Goal: Navigation & Orientation: Find specific page/section

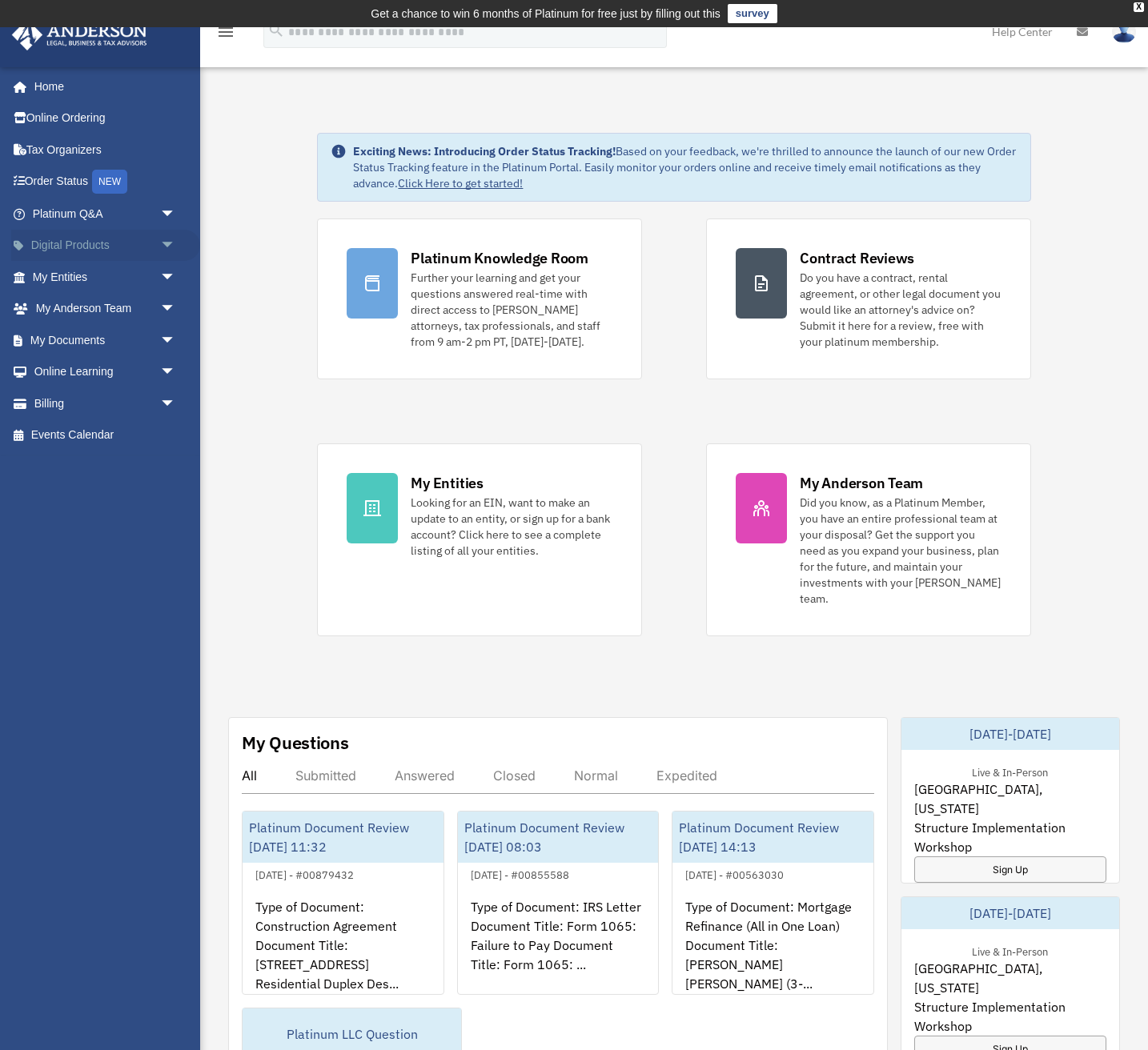
click at [127, 245] on link "Digital Products arrow_drop_down" at bounding box center [106, 246] width 189 height 32
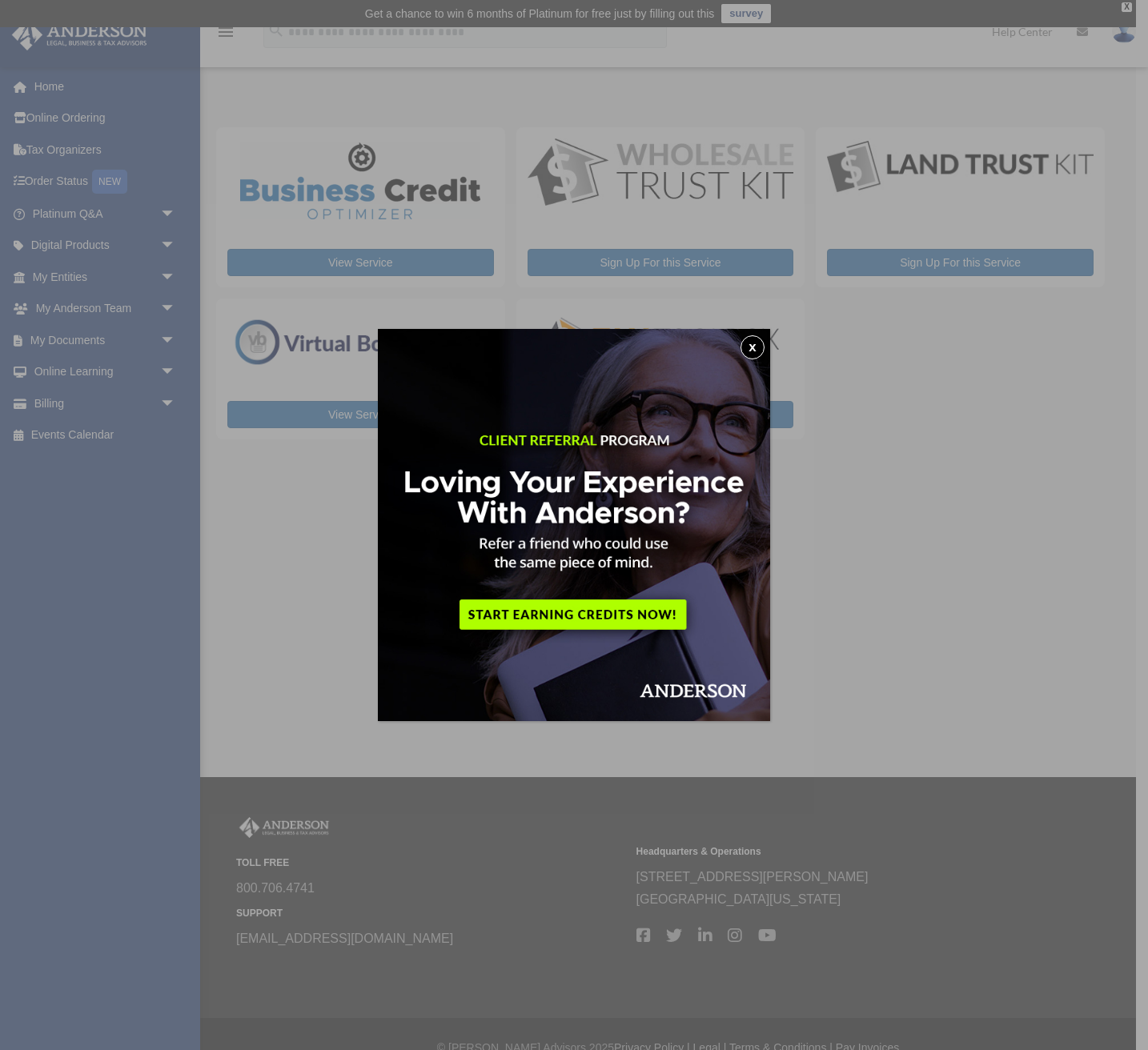
click at [753, 345] on button "x" at bounding box center [751, 347] width 24 height 24
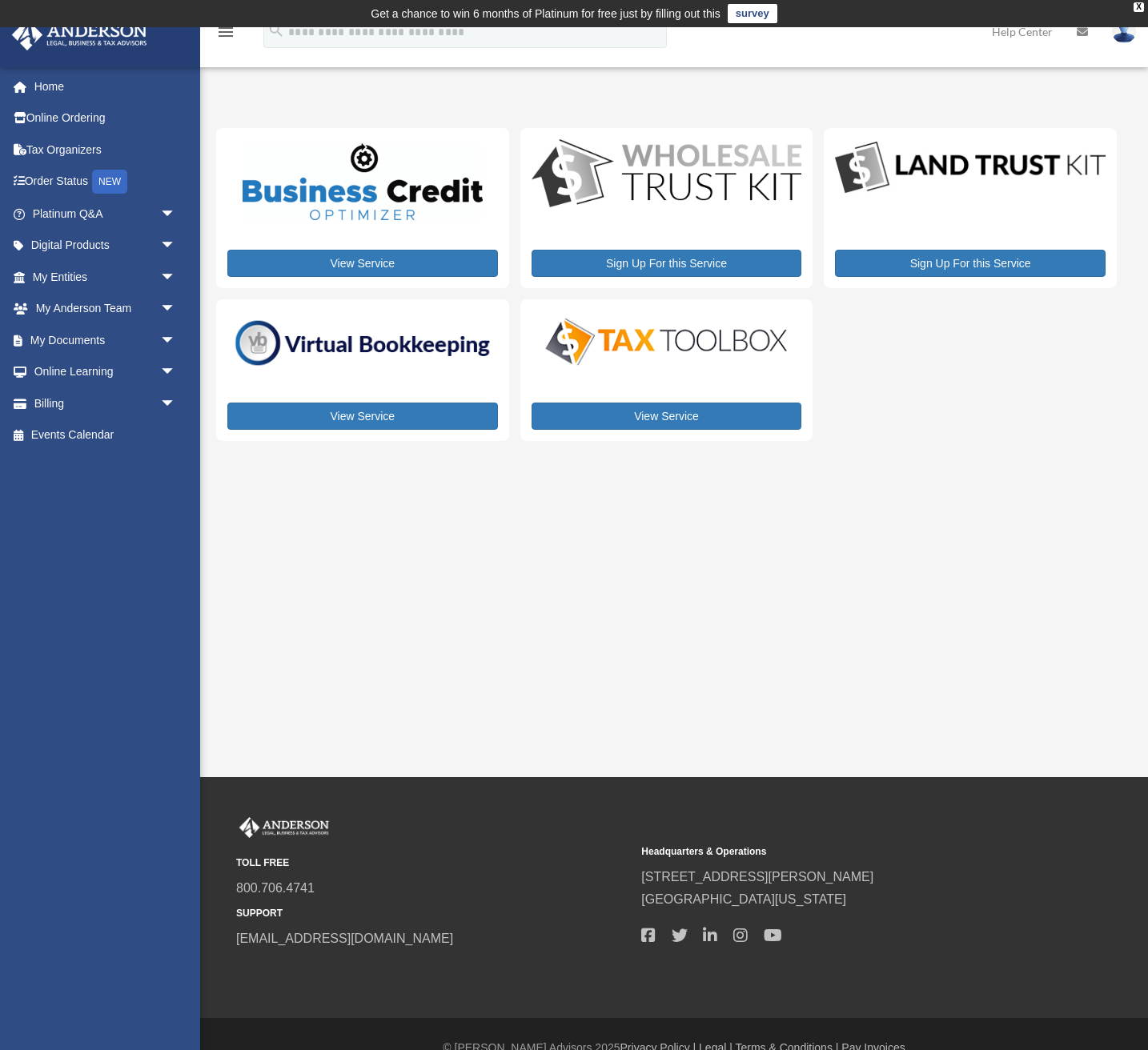
click at [399, 351] on img at bounding box center [362, 343] width 271 height 57
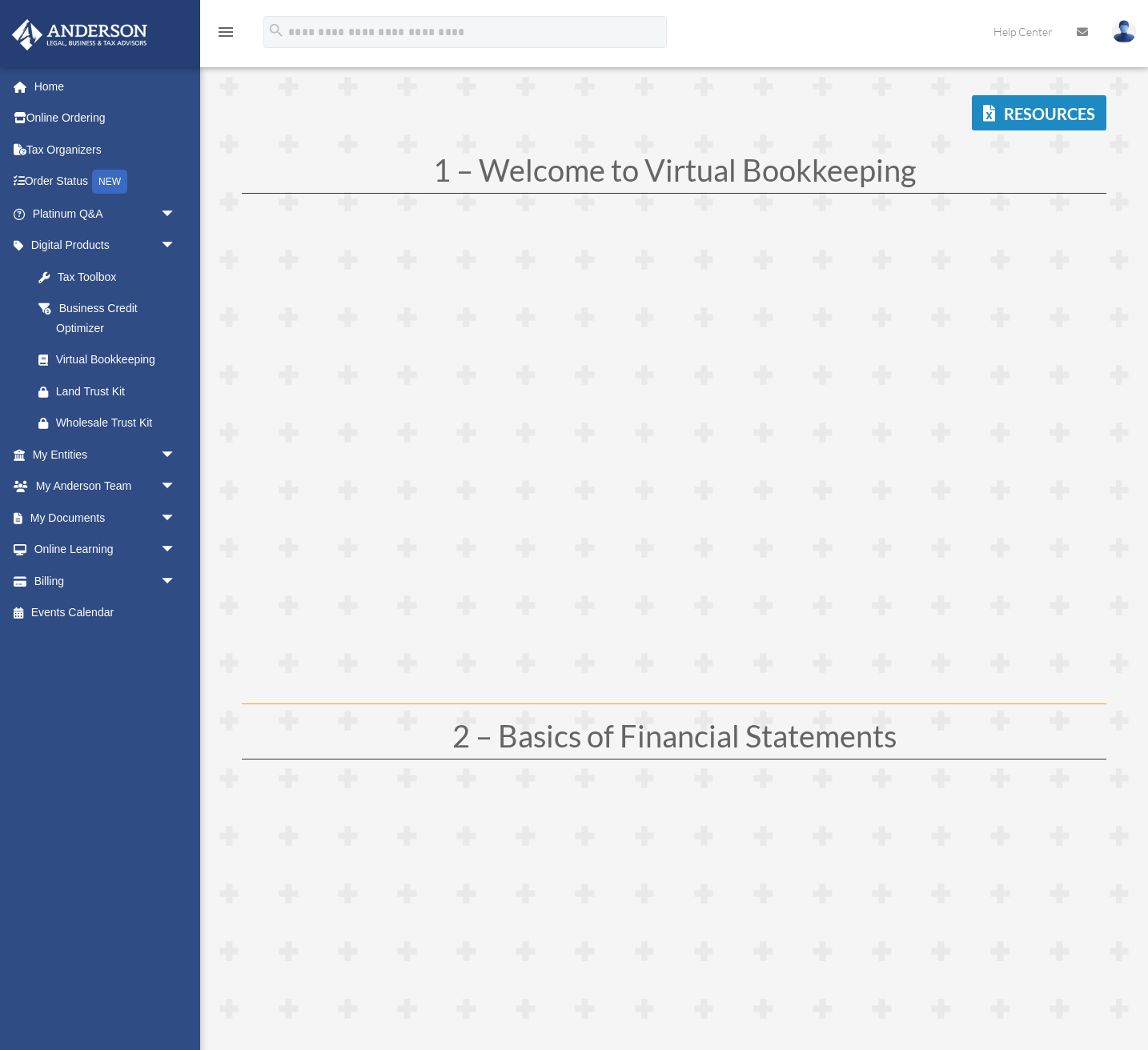
scroll to position [149, 0]
click at [111, 449] on link "My Entities arrow_drop_down" at bounding box center [106, 455] width 189 height 32
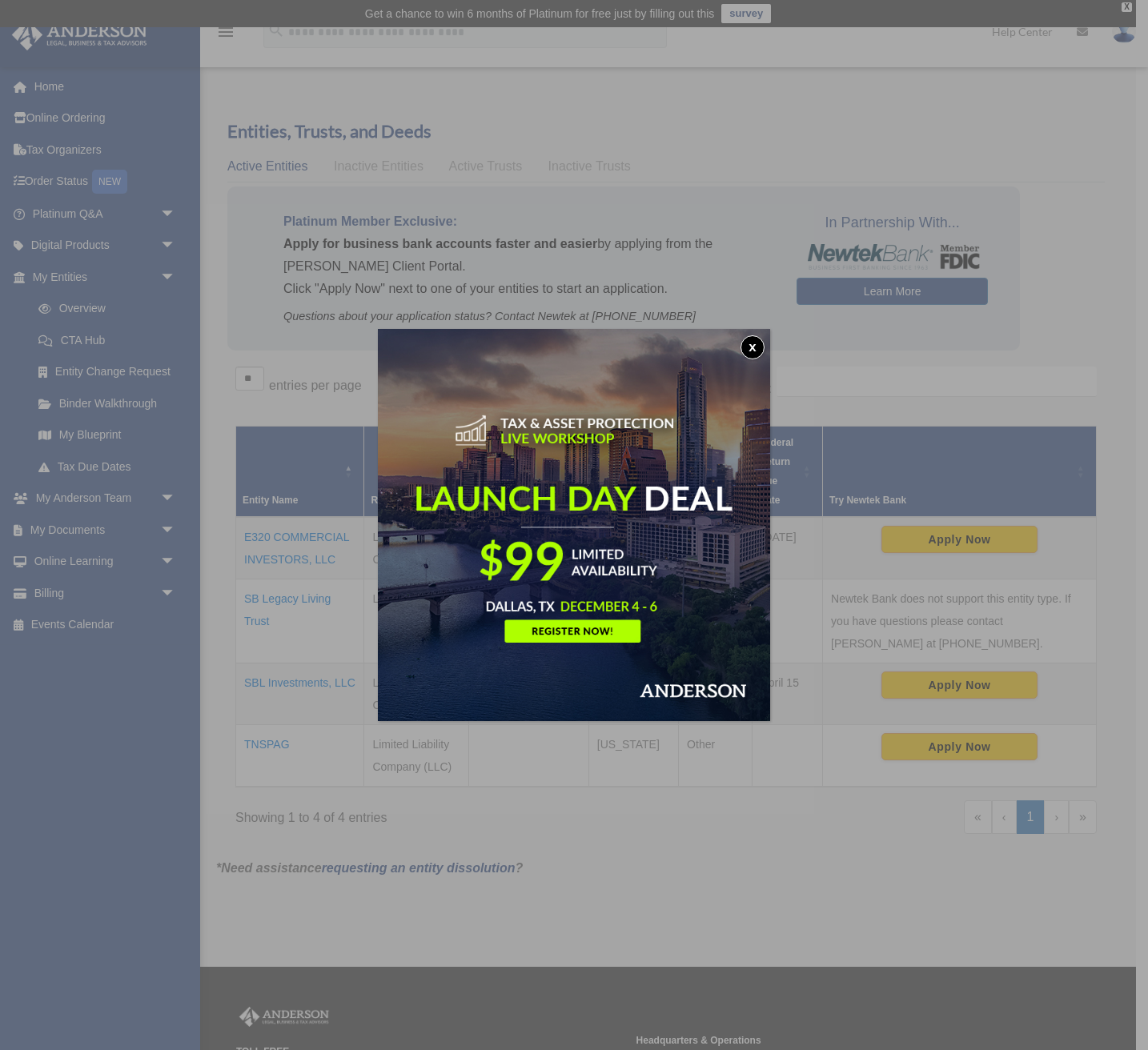
click at [752, 349] on button "x" at bounding box center [751, 347] width 24 height 24
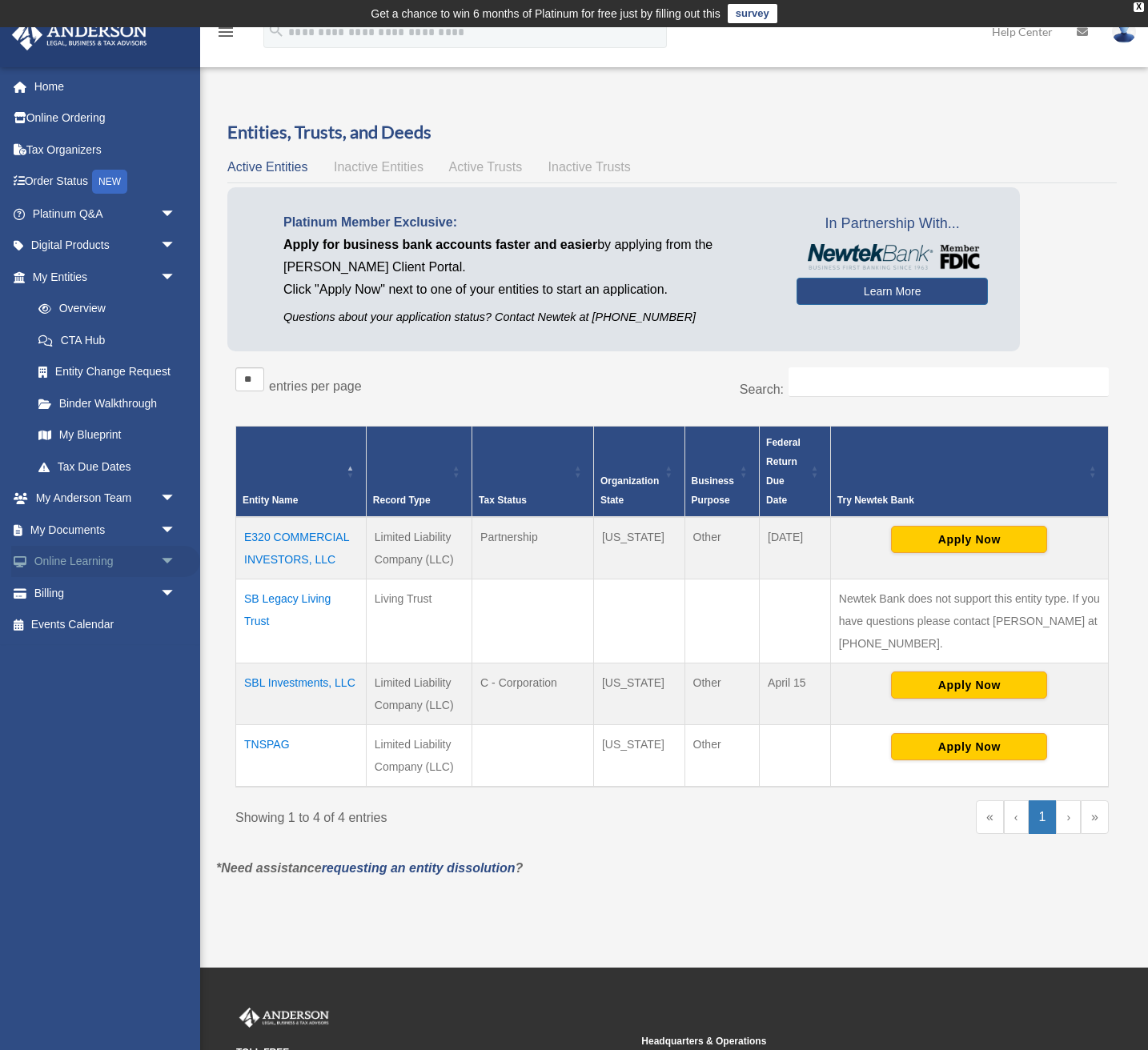
click at [166, 546] on span "arrow_drop_down" at bounding box center [176, 562] width 32 height 32
click at [163, 496] on span "arrow_drop_down" at bounding box center [176, 499] width 32 height 32
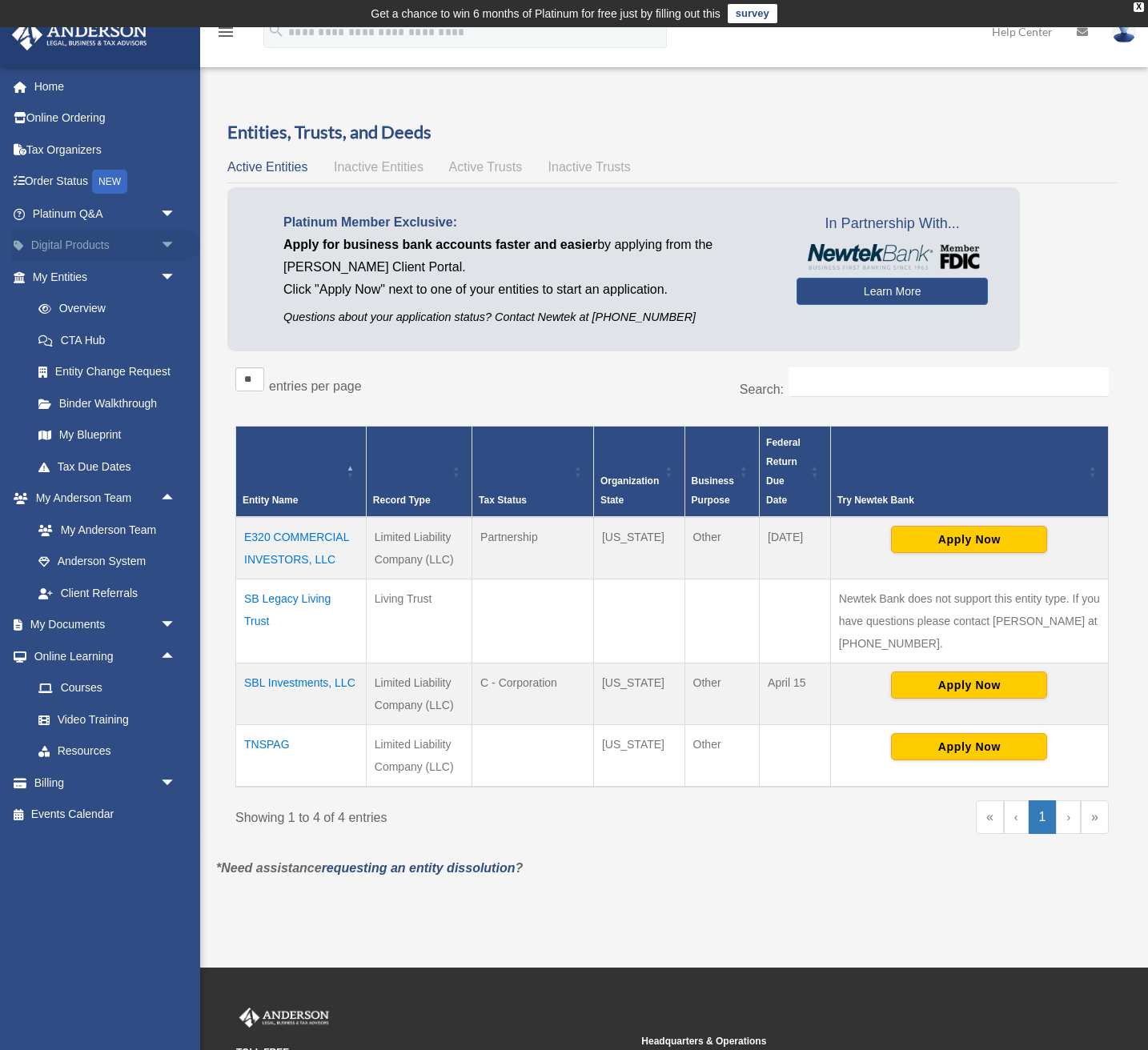
click at [166, 244] on span "arrow_drop_down" at bounding box center [176, 246] width 32 height 32
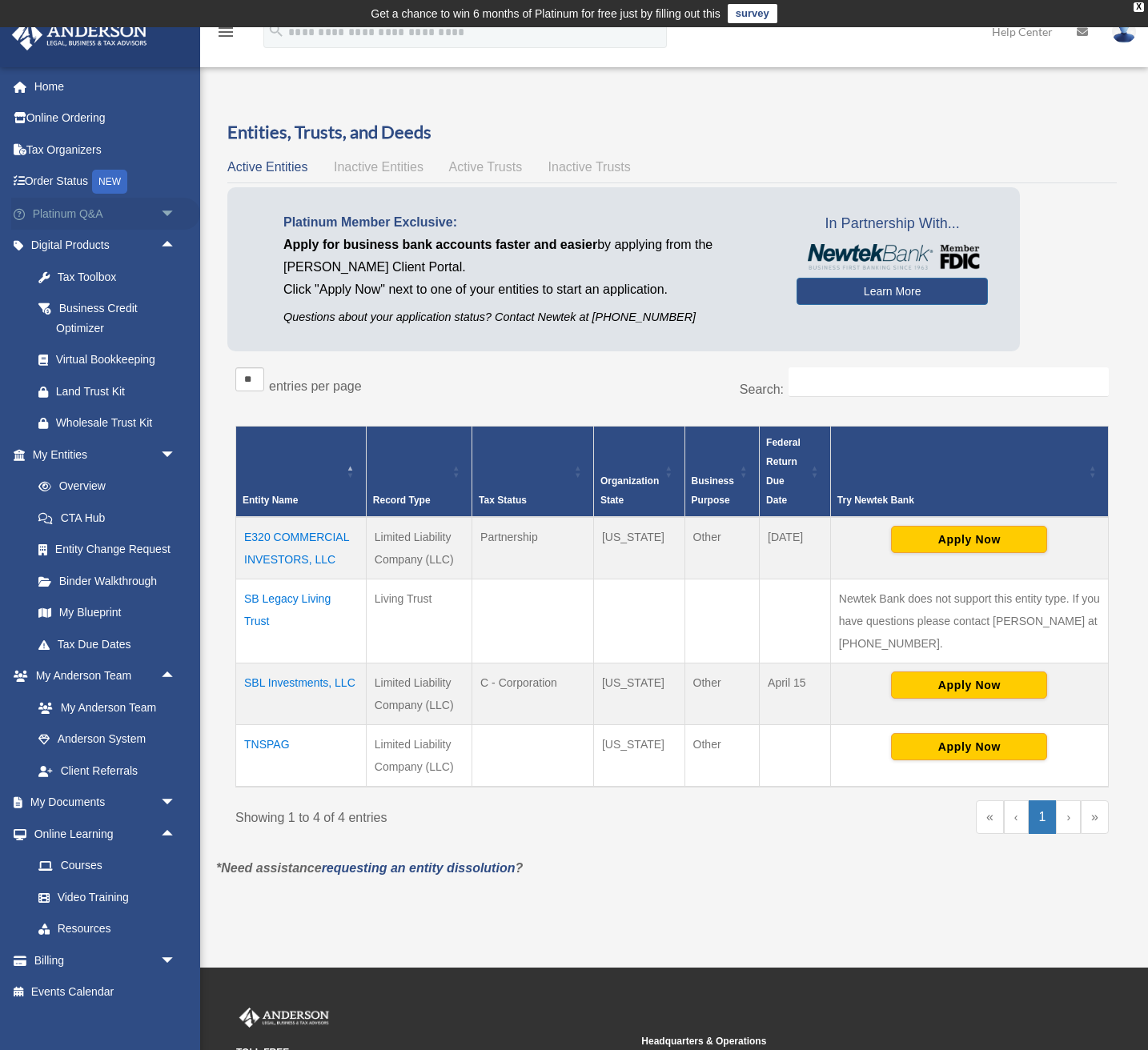
click at [168, 216] on span "arrow_drop_down" at bounding box center [176, 214] width 32 height 32
click at [110, 698] on link "My Anderson Team" at bounding box center [112, 710] width 177 height 32
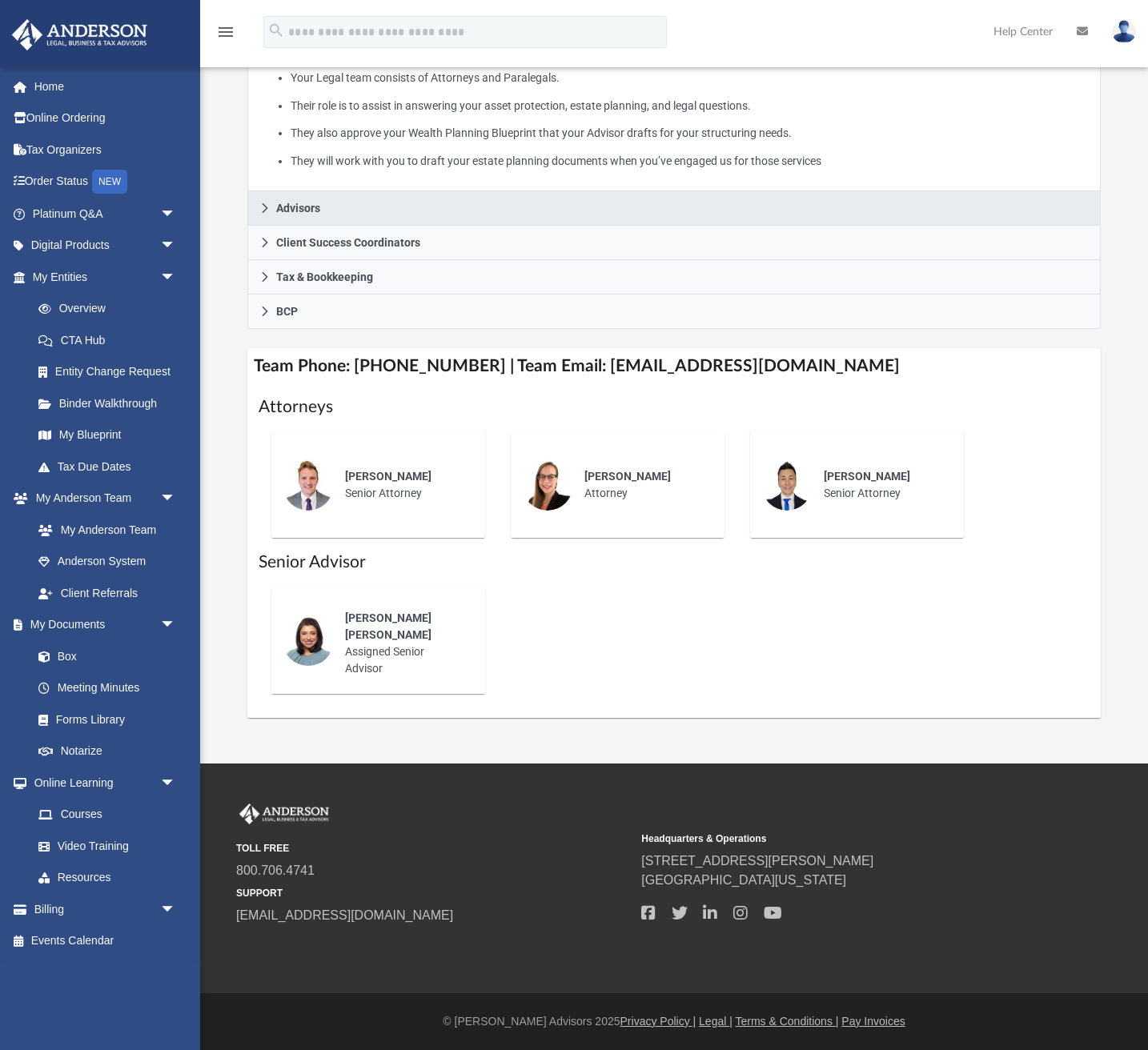
scroll to position [376, 0]
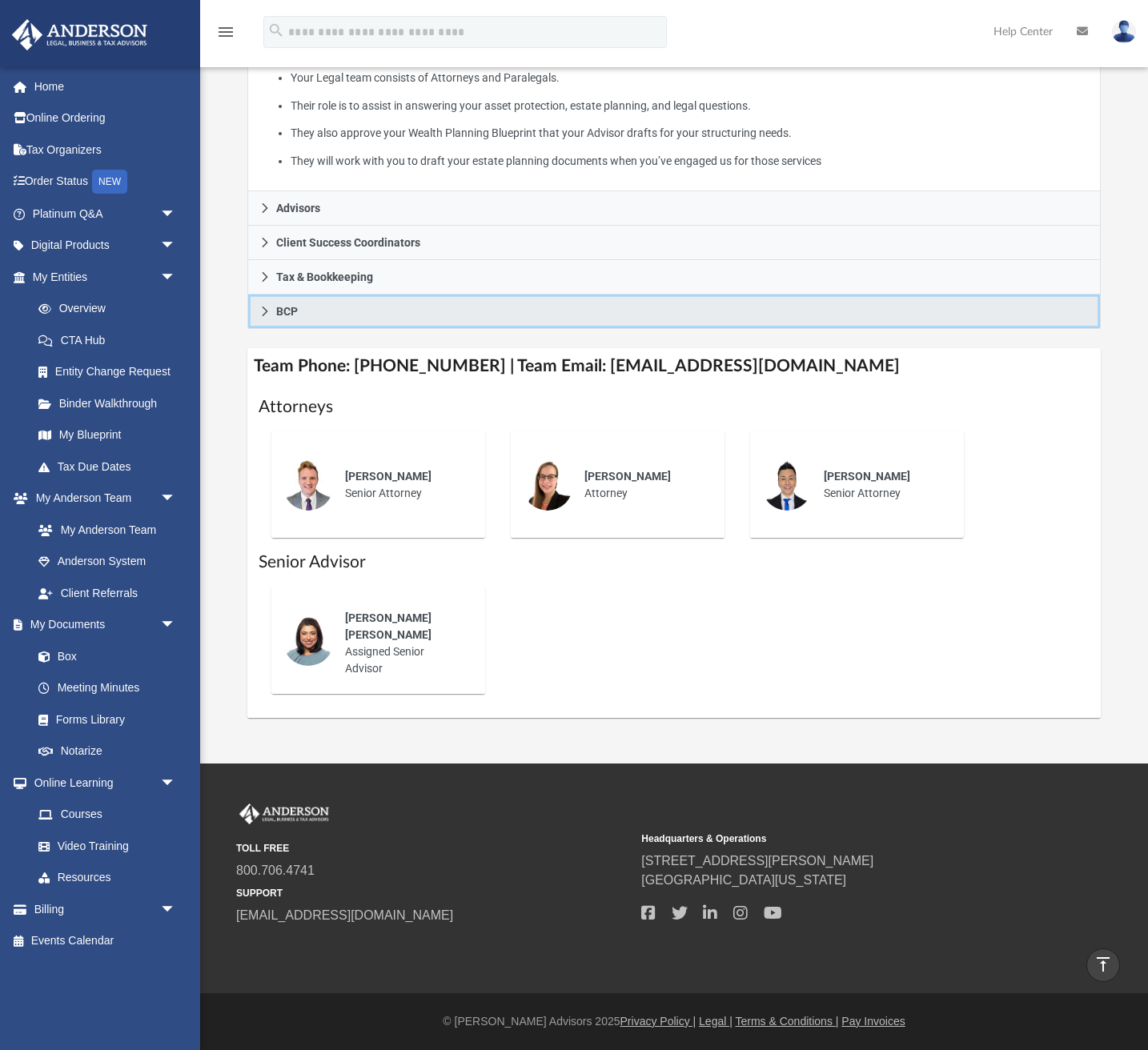
click at [263, 317] on icon at bounding box center [265, 311] width 6 height 10
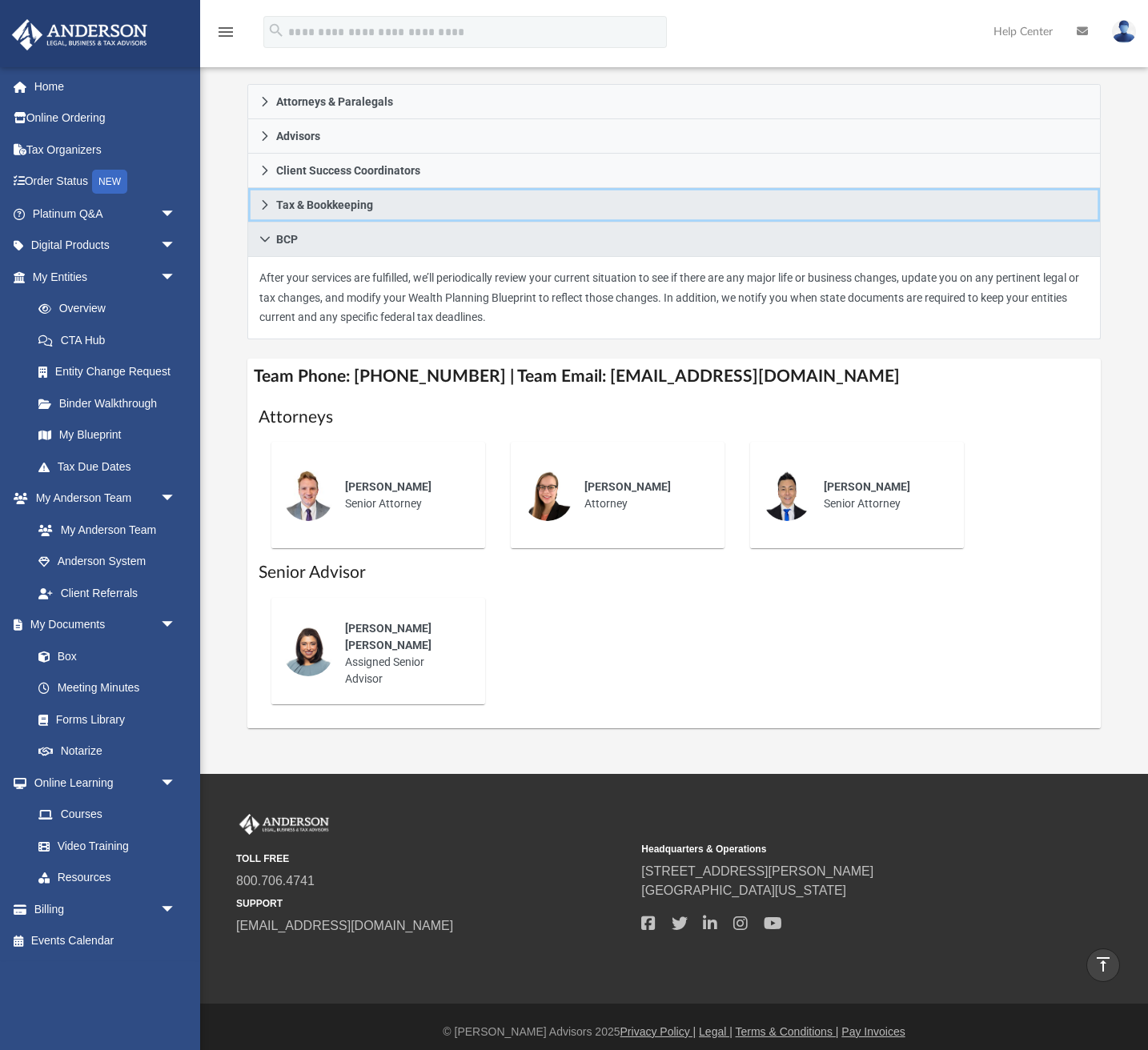
click at [263, 211] on icon at bounding box center [265, 205] width 11 height 11
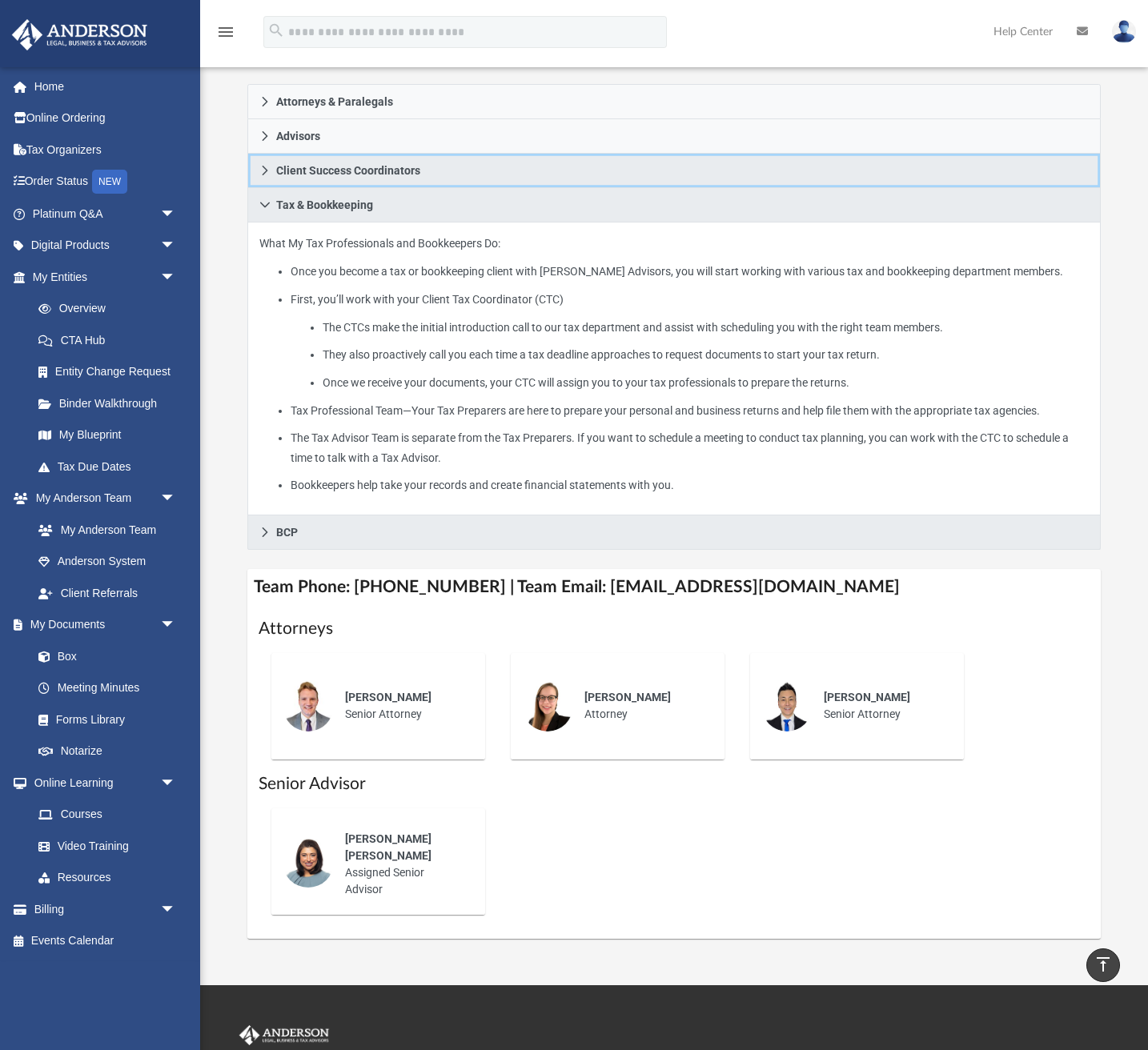
click at [265, 176] on icon at bounding box center [265, 171] width 11 height 11
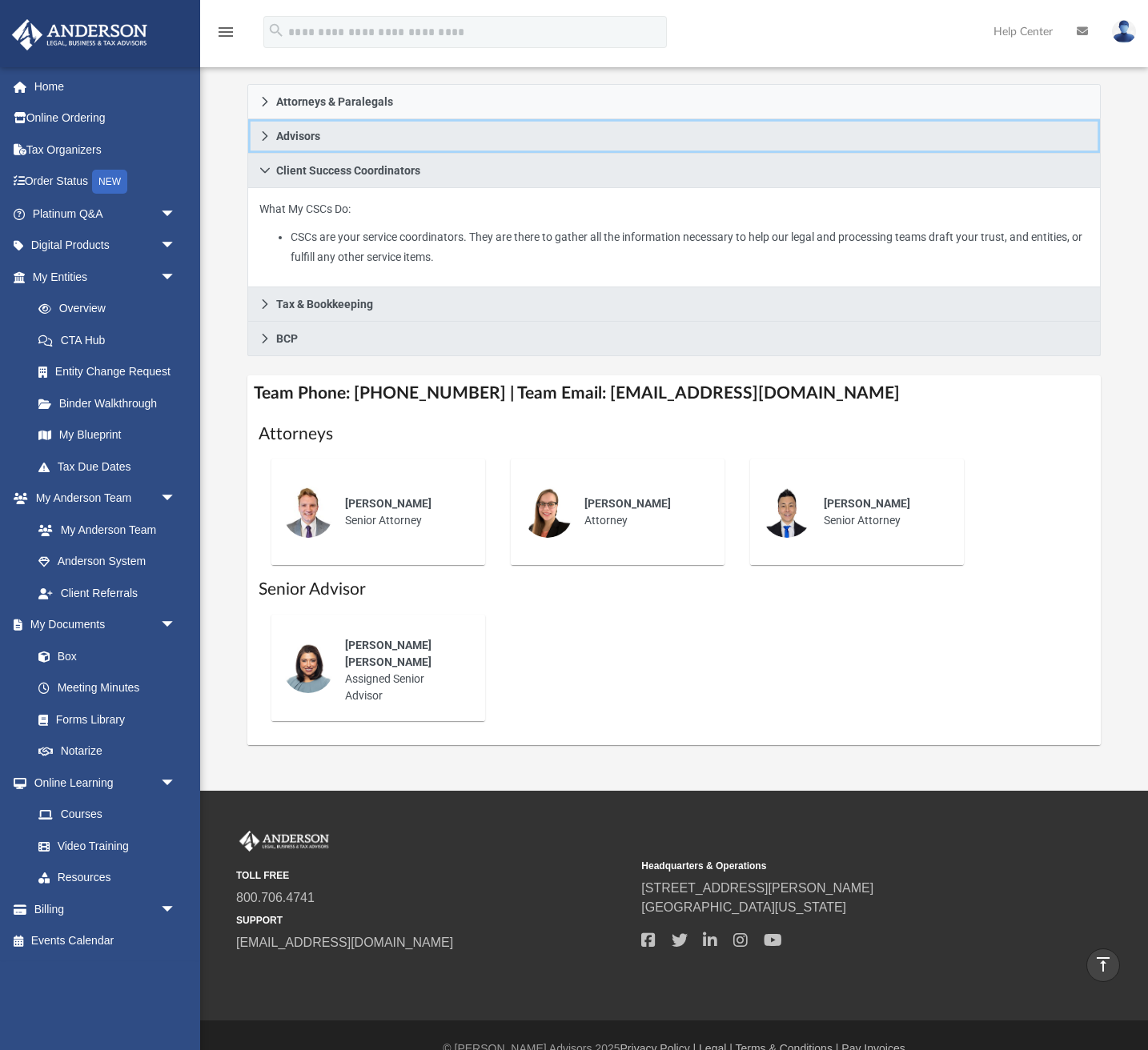
click at [261, 142] on icon at bounding box center [265, 136] width 11 height 11
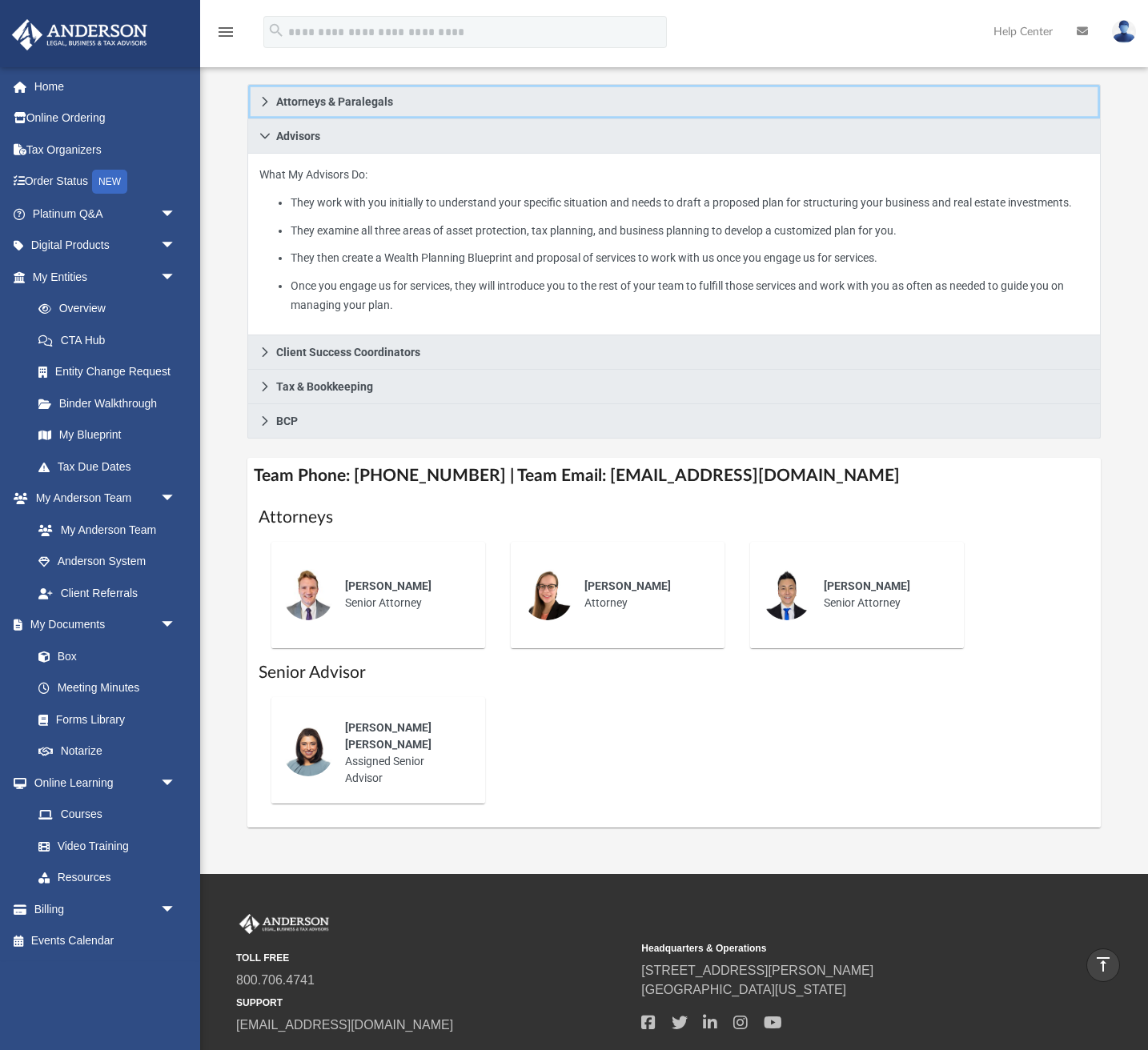
click at [263, 107] on icon at bounding box center [265, 102] width 11 height 11
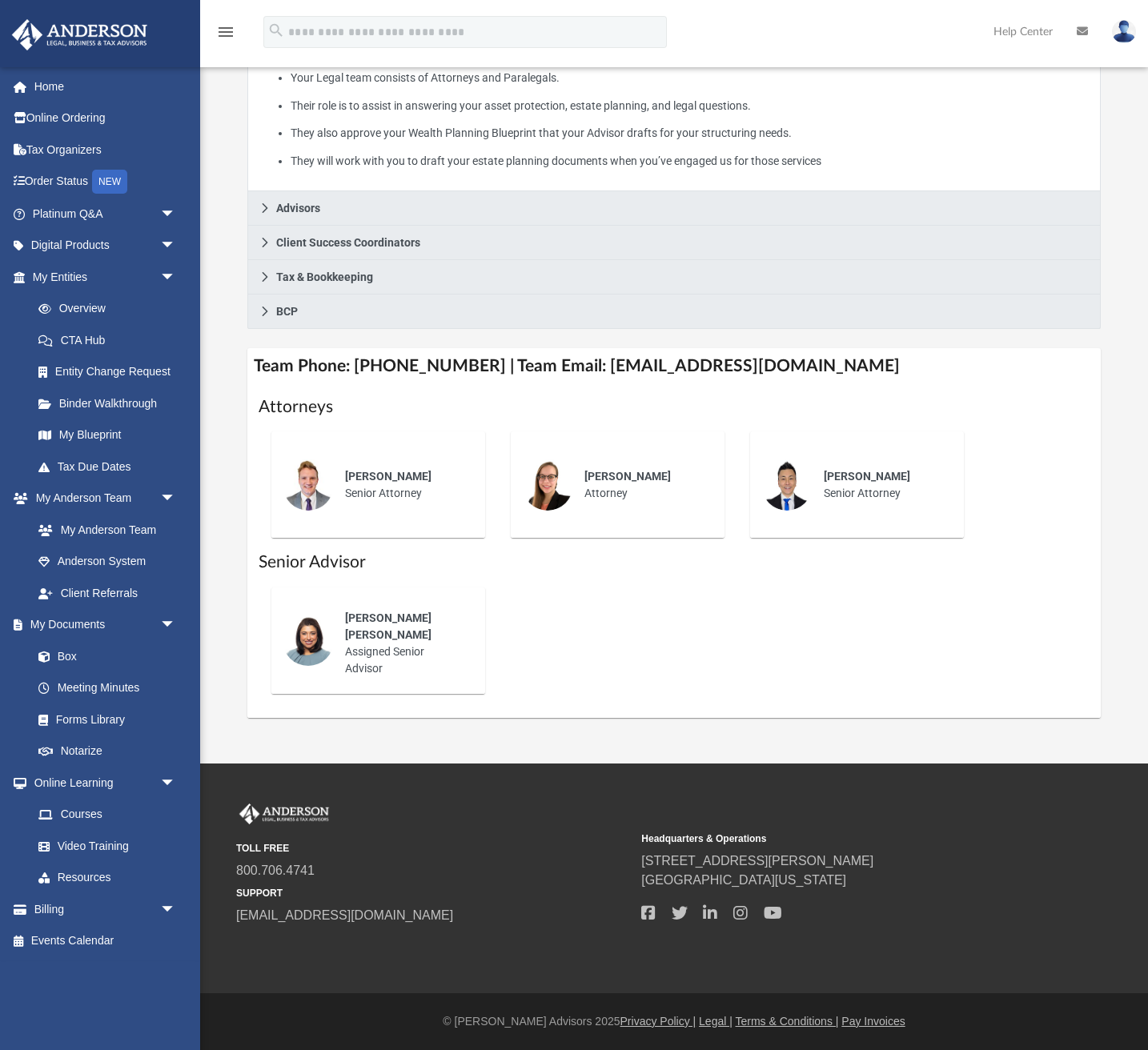
scroll to position [376, 0]
click at [38, 85] on link "Home" at bounding box center [106, 87] width 189 height 32
